Goal: Task Accomplishment & Management: Manage account settings

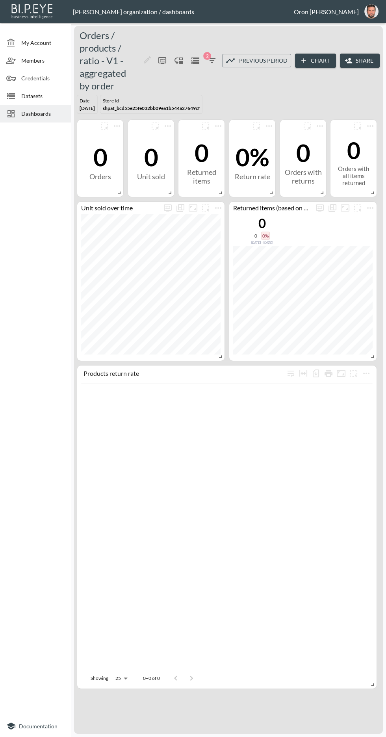
click at [48, 76] on span "Credentials" at bounding box center [42, 78] width 43 height 8
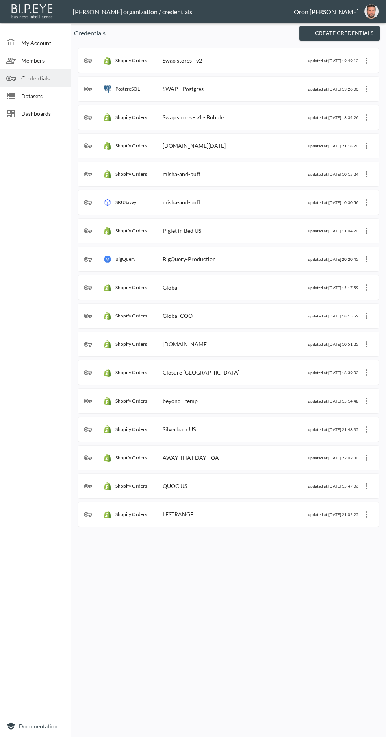
click at [41, 100] on span "Datasets" at bounding box center [42, 96] width 43 height 8
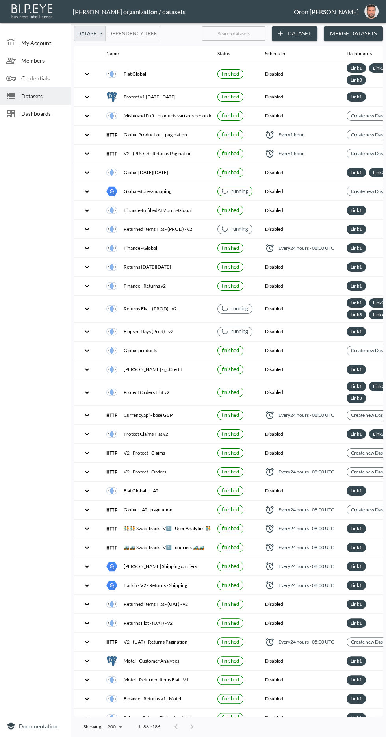
checkbox input "false"
checkbox input "true"
checkbox input "false"
checkbox input "true"
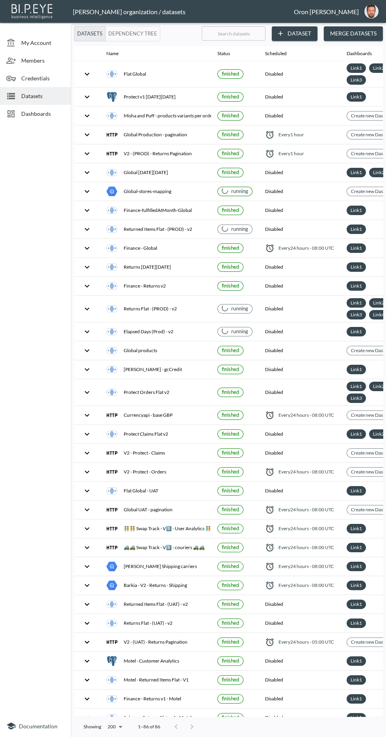
checkbox input "false"
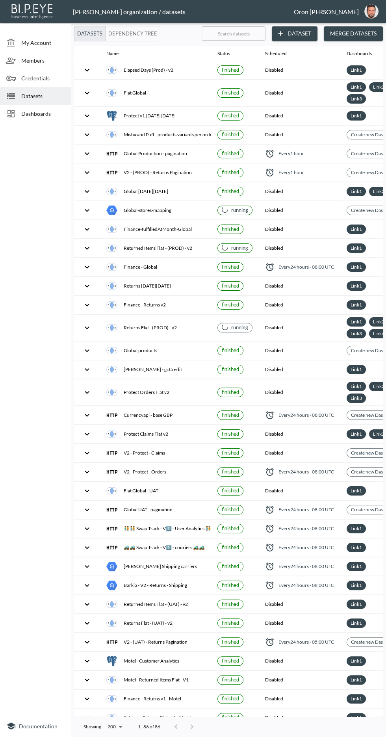
checkbox input "false"
checkbox input "true"
checkbox input "false"
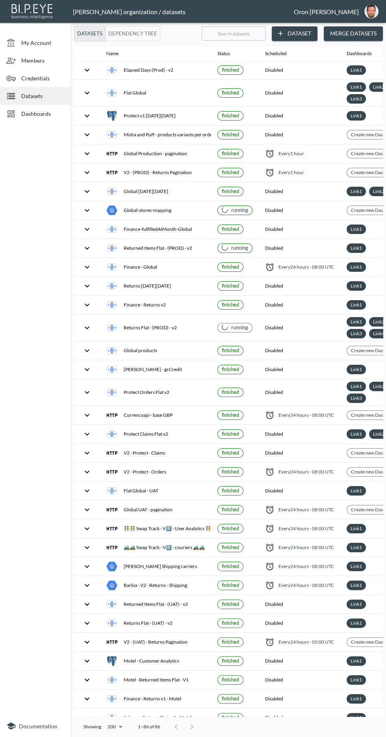
checkbox input "true"
checkbox input "false"
checkbox input "true"
checkbox input "false"
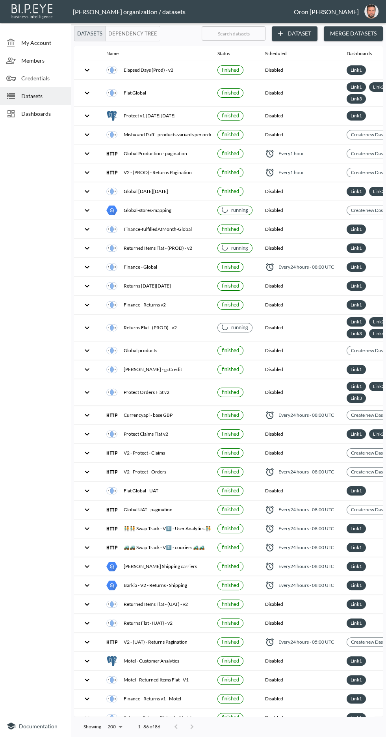
checkbox input "true"
checkbox input "false"
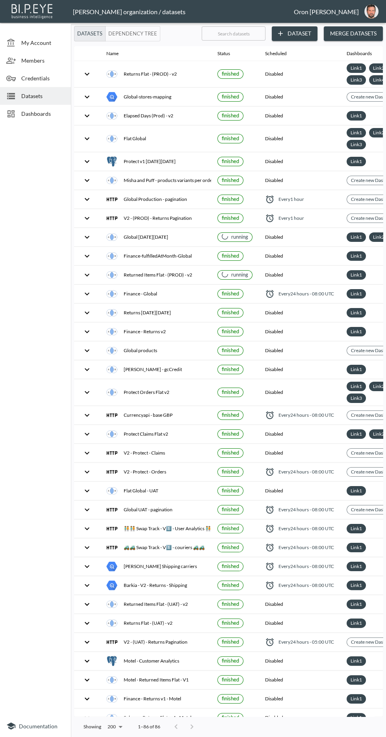
checkbox input "false"
checkbox input "true"
checkbox input "false"
checkbox input "true"
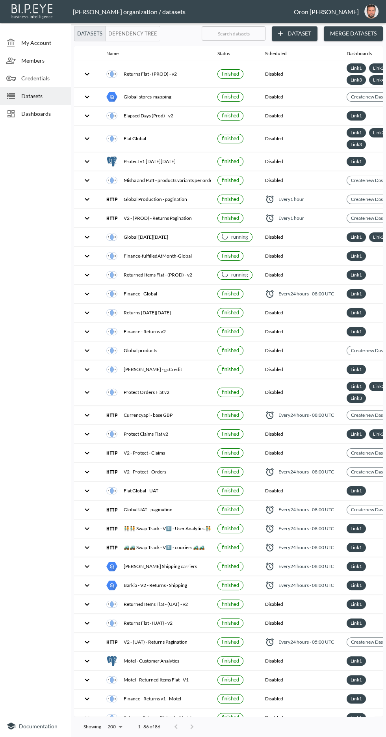
checkbox input "true"
checkbox input "false"
checkbox input "true"
checkbox input "false"
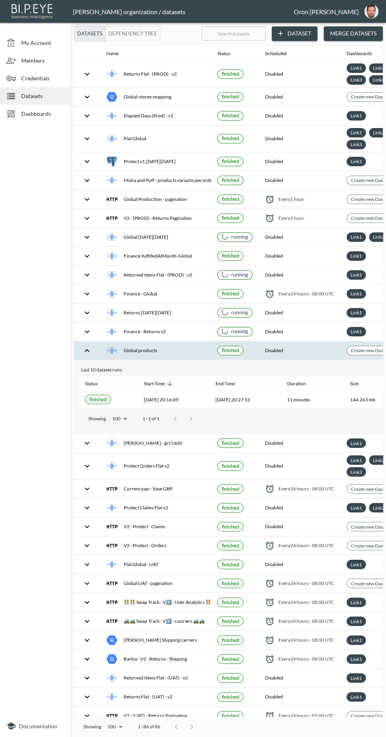
scroll to position [0, 276]
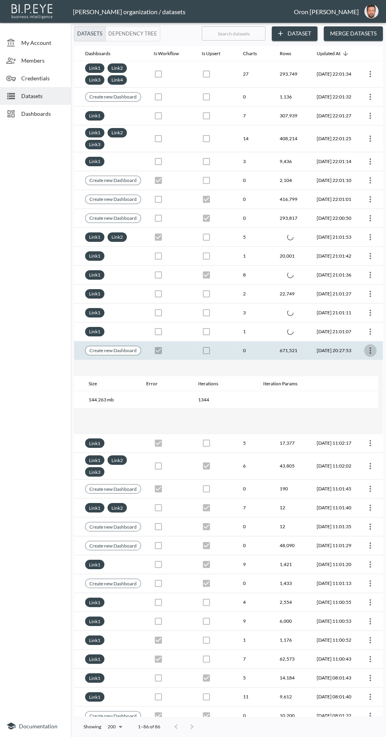
click at [371, 350] on icon "more" at bounding box center [369, 350] width 9 height 9
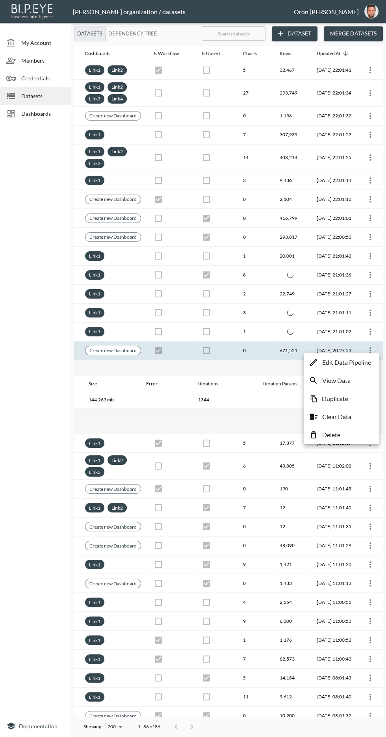
click at [369, 380] on li "View Data" at bounding box center [342, 380] width 72 height 14
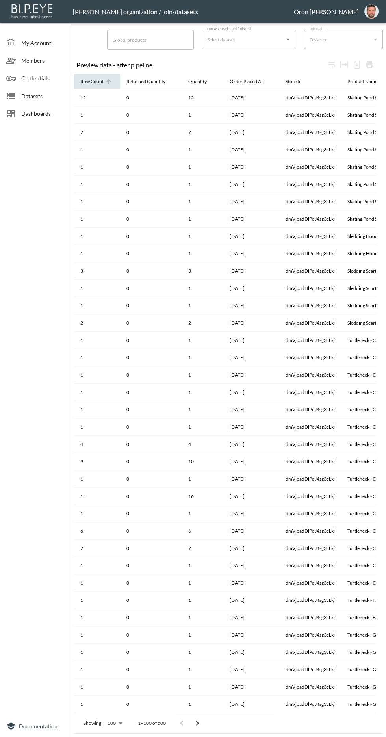
click at [96, 84] on div "Row Count" at bounding box center [91, 81] width 23 height 9
click at [106, 85] on icon at bounding box center [108, 81] width 7 height 7
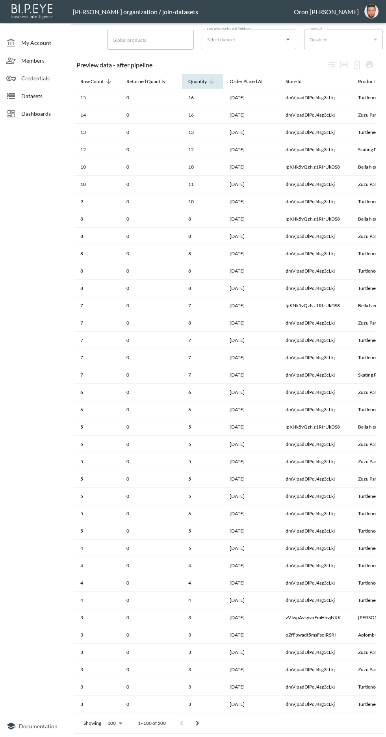
click at [203, 77] on div "Quantity" at bounding box center [197, 81] width 19 height 9
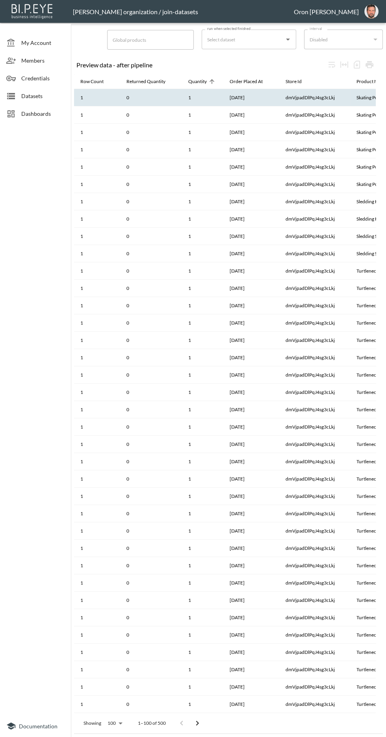
click at [202, 93] on th "1" at bounding box center [202, 97] width 41 height 17
click at [211, 82] on icon at bounding box center [212, 81] width 5 height 5
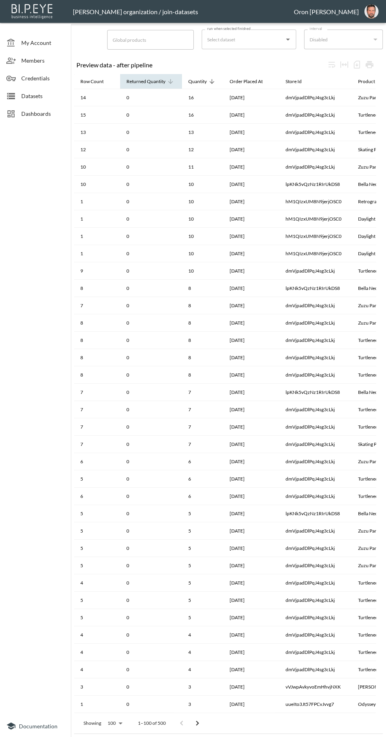
click at [170, 82] on icon at bounding box center [170, 81] width 5 height 5
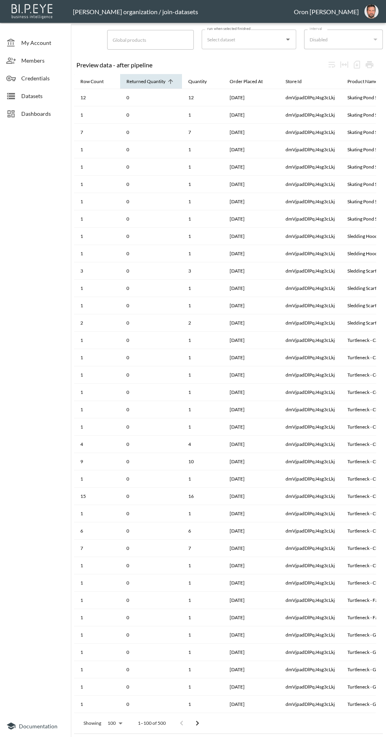
click at [170, 82] on icon at bounding box center [170, 81] width 5 height 5
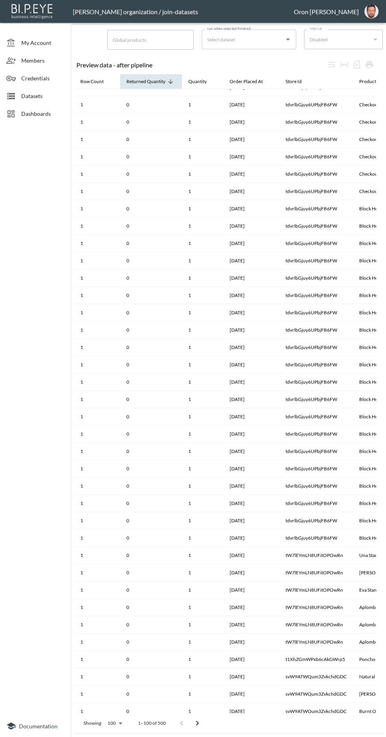
scroll to position [1045, 0]
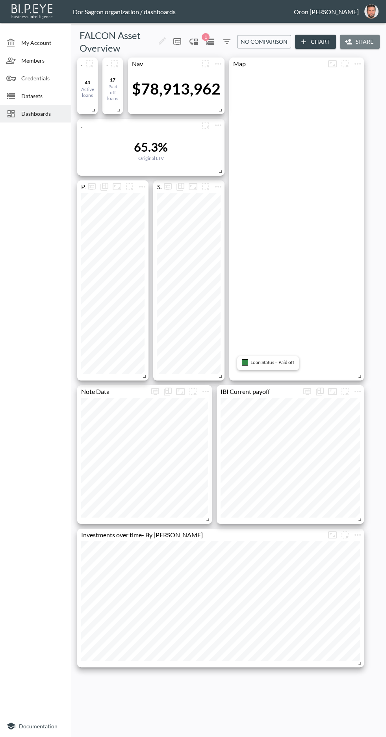
click at [358, 39] on button "Share" at bounding box center [360, 42] width 40 height 15
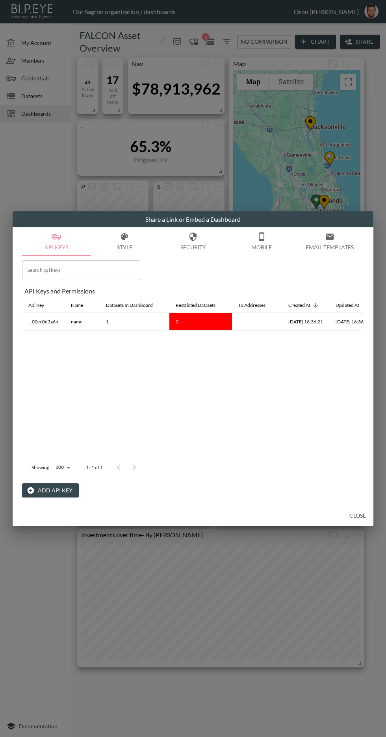
click at [352, 512] on button "Close" at bounding box center [357, 515] width 25 height 15
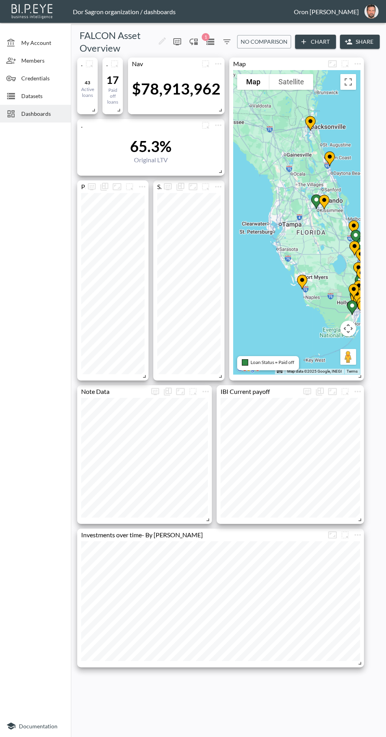
click at [357, 45] on button "Share" at bounding box center [360, 42] width 40 height 15
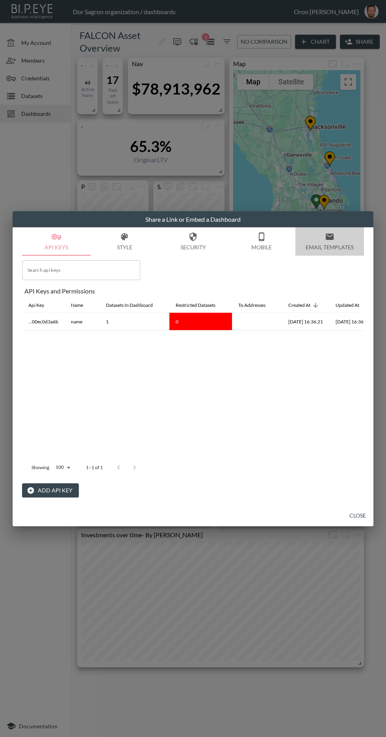
click at [319, 239] on button "Email Templates" at bounding box center [329, 241] width 69 height 28
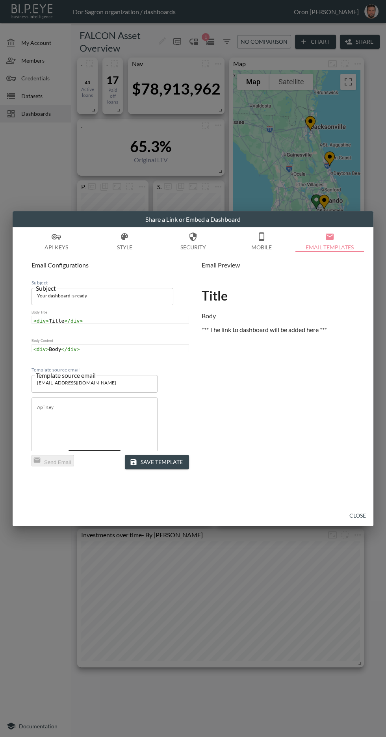
click at [254, 240] on button "Mobile" at bounding box center [261, 241] width 69 height 28
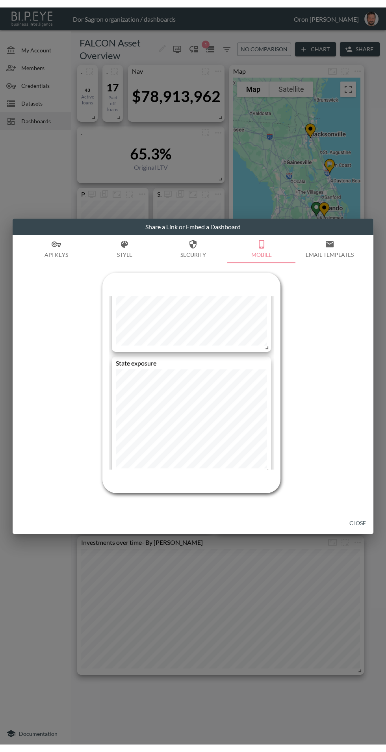
scroll to position [927, 0]
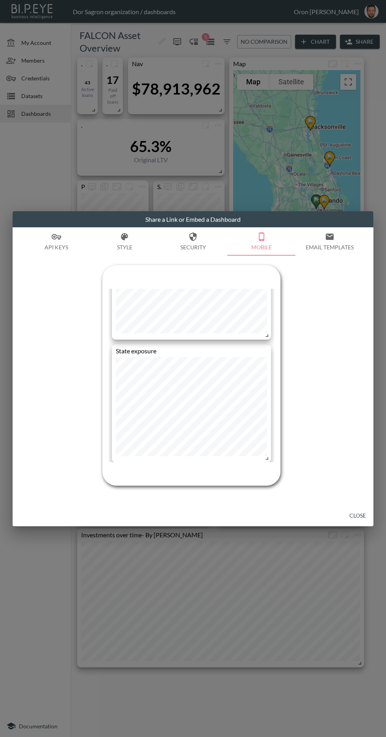
click at [349, 516] on button "Close" at bounding box center [357, 515] width 25 height 15
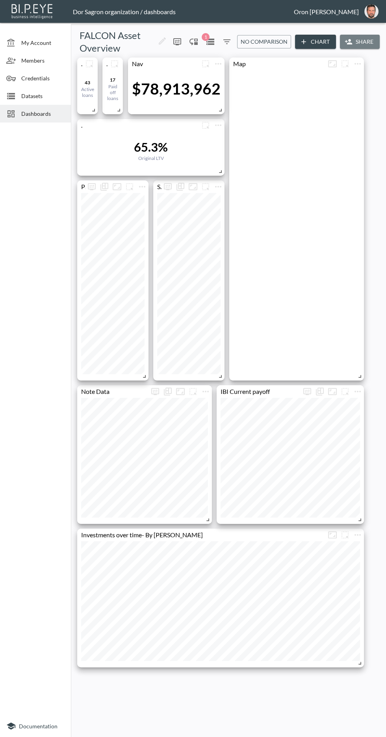
click at [365, 42] on button "Share" at bounding box center [360, 42] width 40 height 15
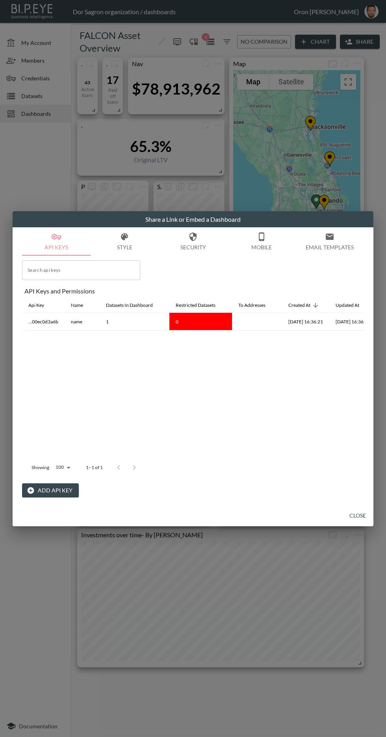
click at [347, 513] on button "Close" at bounding box center [357, 515] width 25 height 15
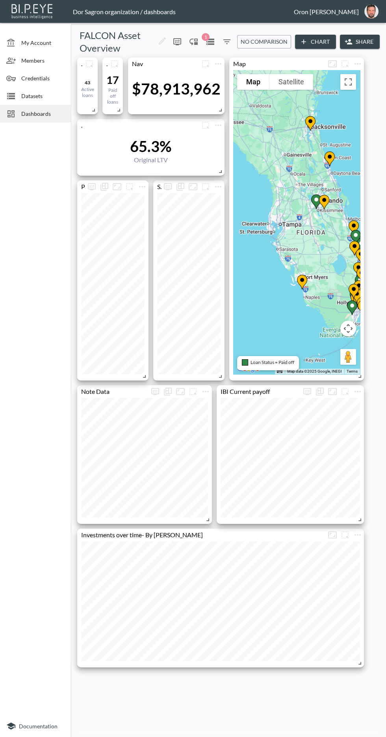
click at [371, 39] on button "Share" at bounding box center [360, 42] width 40 height 15
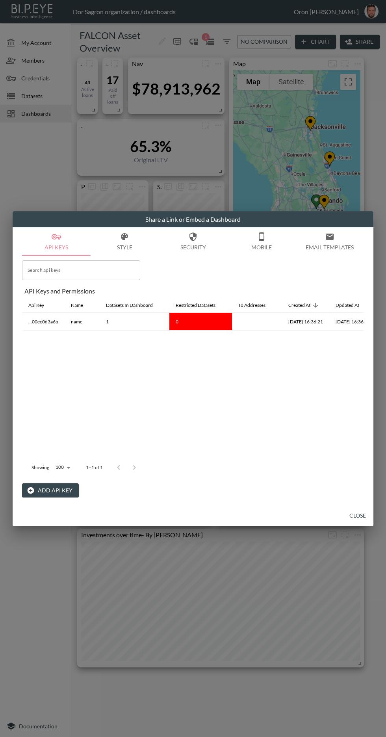
click at [351, 512] on button "Close" at bounding box center [357, 515] width 25 height 15
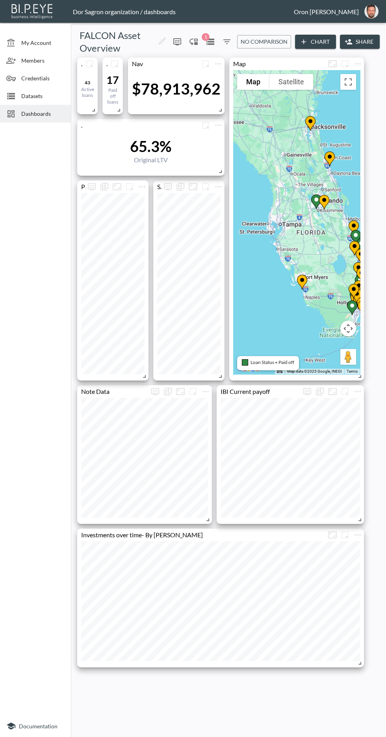
click at [32, 98] on span "Datasets" at bounding box center [42, 96] width 43 height 8
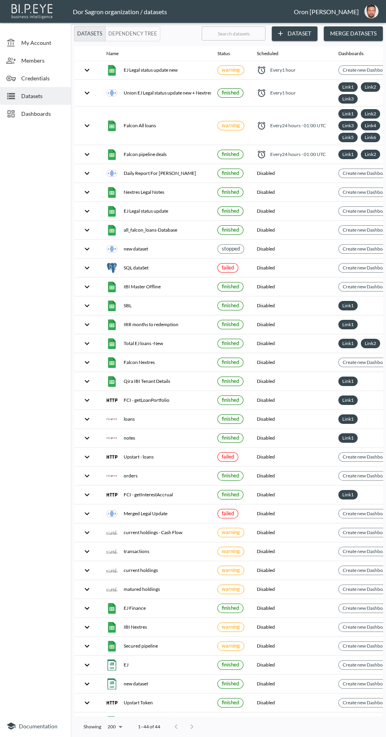
click at [45, 92] on span "Datasets" at bounding box center [42, 96] width 43 height 8
click at [304, 34] on button "Dataset" at bounding box center [295, 33] width 46 height 15
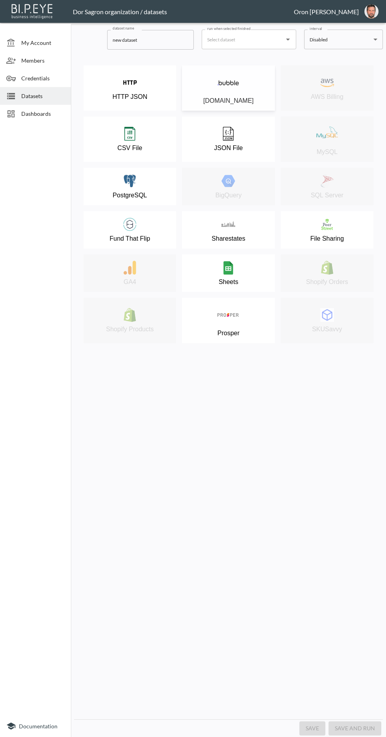
click at [257, 101] on div "Bubble.io" at bounding box center [228, 88] width 85 height 33
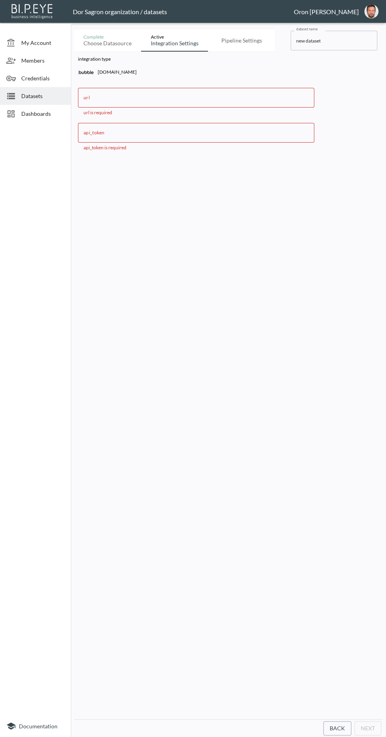
click at [47, 75] on span "Credentials" at bounding box center [42, 78] width 43 height 8
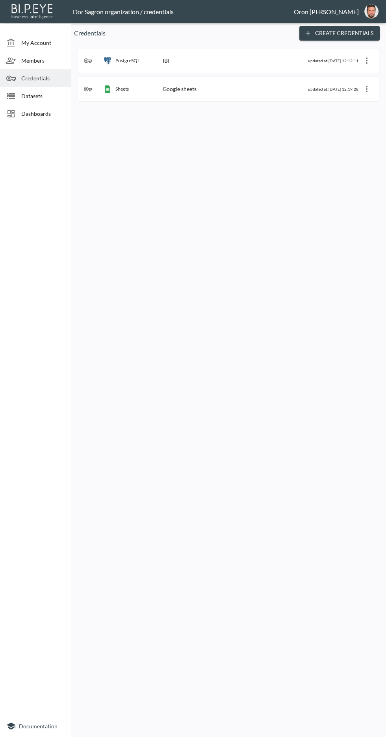
click at [348, 30] on button "Create Credentials" at bounding box center [339, 33] width 80 height 15
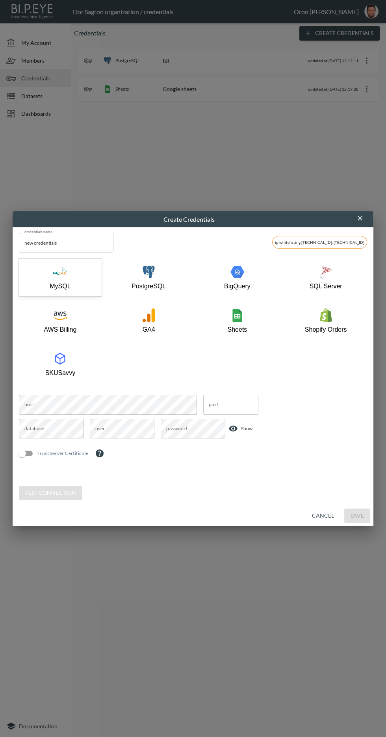
click at [320, 517] on button "Cancel" at bounding box center [323, 515] width 28 height 15
